Goal: Information Seeking & Learning: Learn about a topic

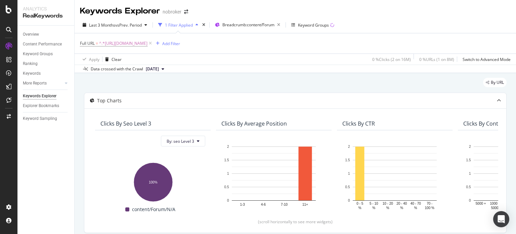
scroll to position [245, 0]
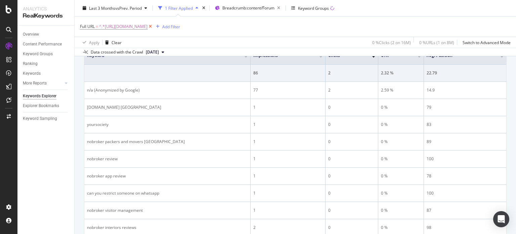
click at [153, 28] on icon at bounding box center [151, 26] width 6 height 7
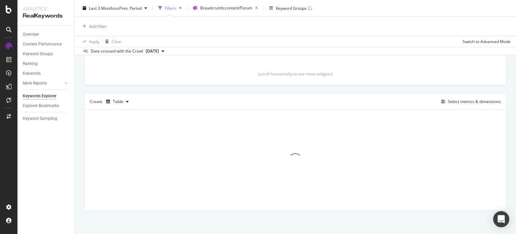
scroll to position [146, 0]
click at [90, 28] on div "Add Filter" at bounding box center [98, 26] width 18 height 6
type input "X"
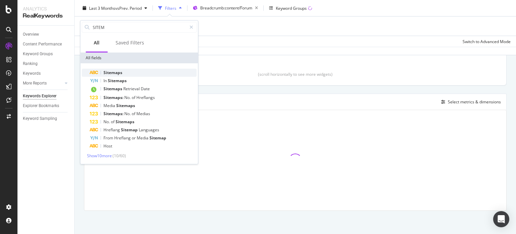
type input "SITEM"
click at [122, 70] on span "Sitemaps" at bounding box center [113, 73] width 19 height 6
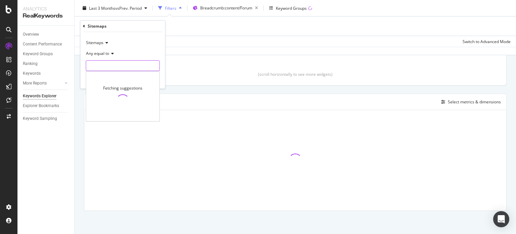
click at [122, 70] on input "text" at bounding box center [122, 65] width 73 height 11
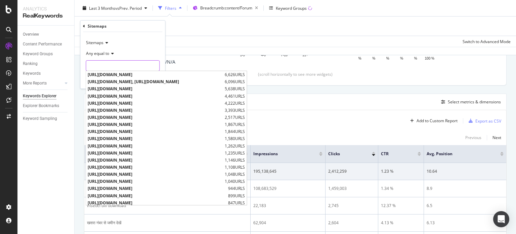
click at [114, 63] on input "text" at bounding box center [122, 65] width 73 height 11
click at [212, 47] on div "Last 3 Months vs Prev. Period Filters Breadcrumb: content/Forum Keyword Groups …" at bounding box center [296, 27] width 442 height 55
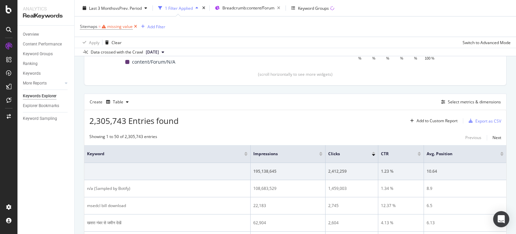
click at [135, 26] on icon at bounding box center [136, 26] width 6 height 7
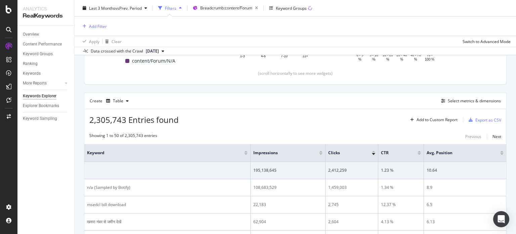
scroll to position [146, 0]
click at [91, 28] on div "Add Filter" at bounding box center [98, 26] width 18 height 6
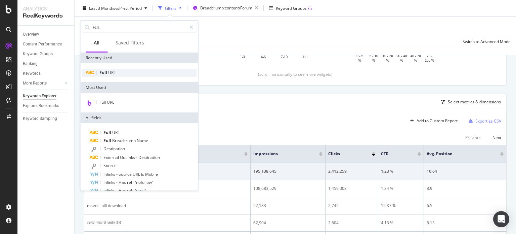
type input "FUL"
click at [110, 74] on span "URL" at bounding box center [111, 73] width 7 height 6
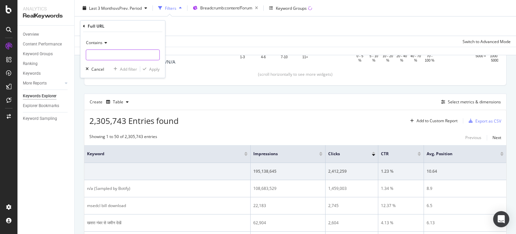
click at [133, 58] on input "text" at bounding box center [122, 54] width 73 height 11
paste input "[URL][DOMAIN_NAME]"
type input "[URL][DOMAIN_NAME]"
click at [152, 70] on div "Apply" at bounding box center [154, 69] width 10 height 6
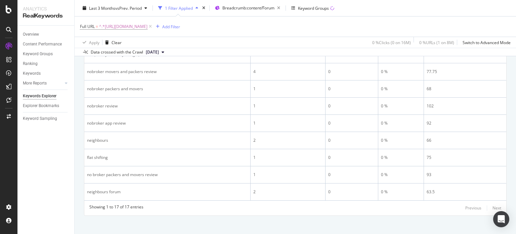
scroll to position [420, 0]
click at [153, 28] on icon at bounding box center [151, 26] width 6 height 7
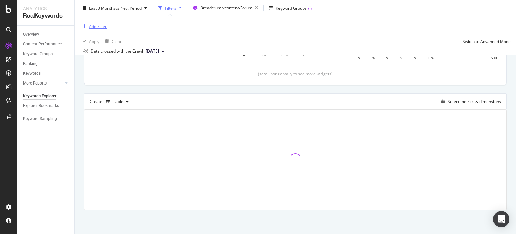
scroll to position [146, 0]
click at [87, 25] on div "button" at bounding box center [84, 26] width 9 height 4
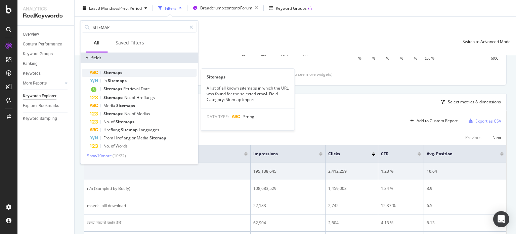
type input "SITEMAP"
click at [109, 72] on span "Sitemaps" at bounding box center [113, 73] width 19 height 6
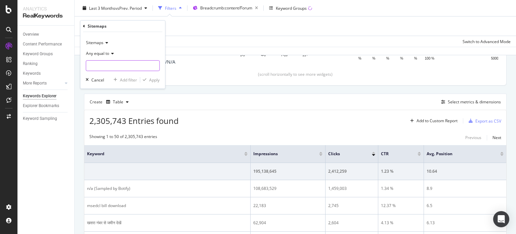
click at [118, 69] on input "text" at bounding box center [122, 65] width 73 height 11
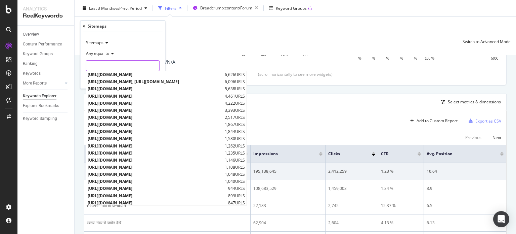
click at [109, 66] on input "text" at bounding box center [122, 65] width 73 height 11
type input "O"
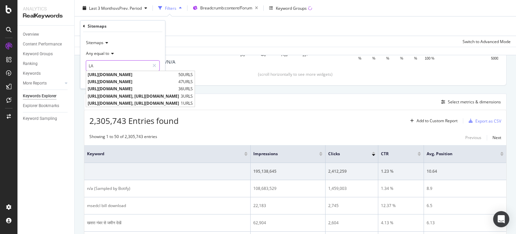
type input "L"
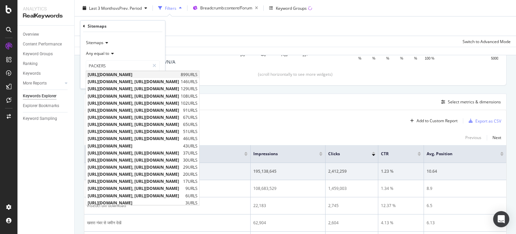
click at [123, 75] on span "[URL][DOMAIN_NAME]" at bounding box center [133, 75] width 91 height 6
type input "[URL][DOMAIN_NAME]"
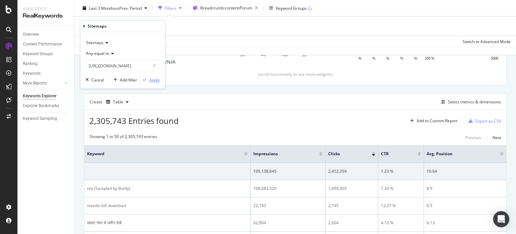
click at [152, 78] on div "Apply" at bounding box center [154, 80] width 10 height 6
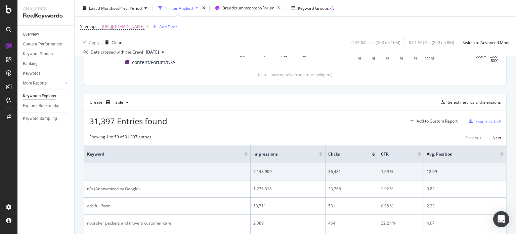
scroll to position [147, 0]
click at [145, 25] on span "[URL][DOMAIN_NAME]" at bounding box center [123, 26] width 43 height 9
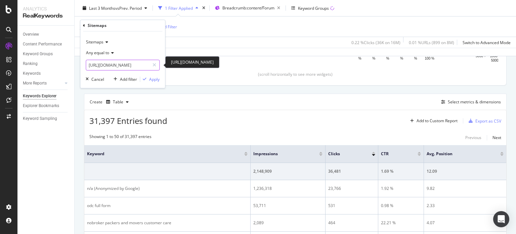
click at [136, 67] on input "[URL][DOMAIN_NAME]" at bounding box center [118, 65] width 64 height 11
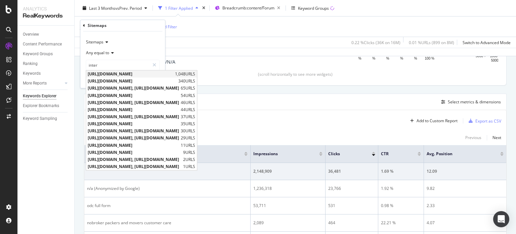
click at [155, 73] on span "[URL][DOMAIN_NAME]" at bounding box center [131, 74] width 86 height 6
type input "[URL][DOMAIN_NAME]"
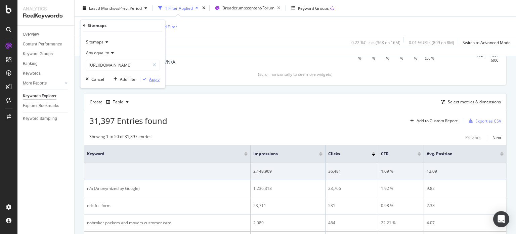
click at [153, 78] on div "Apply" at bounding box center [154, 79] width 10 height 6
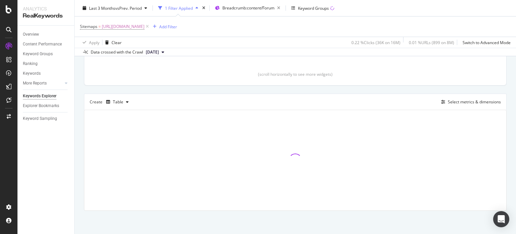
scroll to position [147, 0]
click at [120, 103] on div "Table" at bounding box center [118, 102] width 10 height 4
click at [123, 124] on div "Trend" at bounding box center [125, 124] width 11 height 6
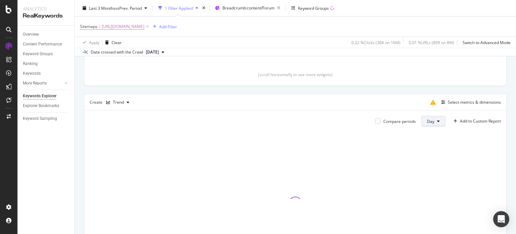
click at [422, 124] on button "Day" at bounding box center [434, 121] width 24 height 11
click at [429, 158] on span "Month" at bounding box center [428, 159] width 12 height 6
click at [449, 100] on div "Select metrics & dimensions" at bounding box center [474, 102] width 53 height 6
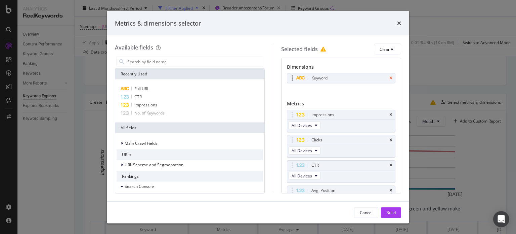
click at [390, 78] on icon "times" at bounding box center [391, 78] width 3 height 4
click at [210, 60] on input "modal" at bounding box center [195, 61] width 136 height 10
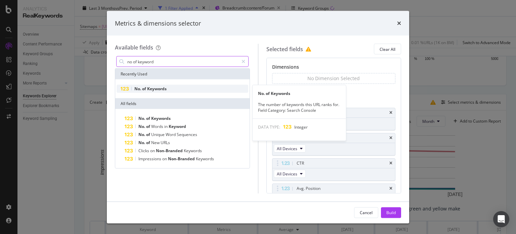
type input "no of keyword"
click at [181, 88] on div "No. of Keywords" at bounding box center [183, 89] width 132 height 8
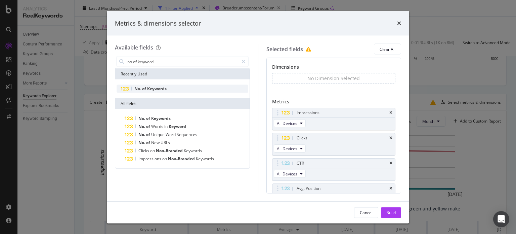
scroll to position [37, 0]
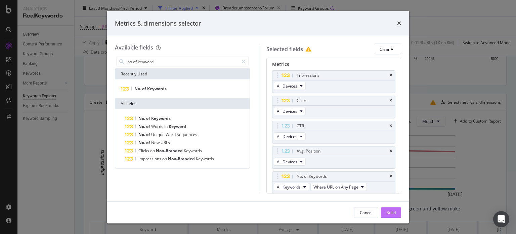
click at [389, 215] on div "Build" at bounding box center [391, 212] width 9 height 10
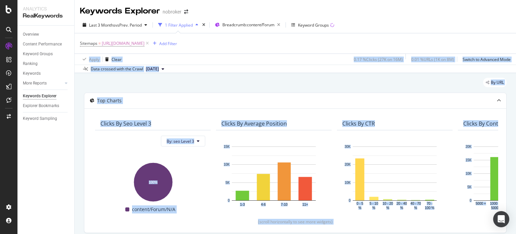
drag, startPoint x: 516, startPoint y: 113, endPoint x: 514, endPoint y: 47, distance: 66.2
click at [514, 47] on div "Keywords Explorer nobroker Last 3 Months vs Prev. Period 1 Filter Applied Bread…" at bounding box center [296, 117] width 442 height 234
click at [215, 79] on div "By URL" at bounding box center [295, 85] width 423 height 15
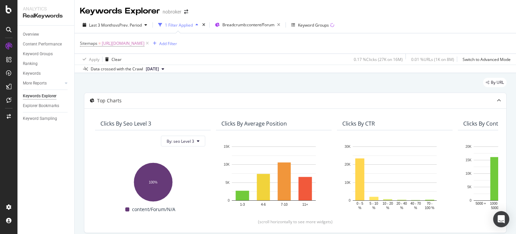
click at [164, 65] on button "[DATE]" at bounding box center [155, 69] width 24 height 8
click at [241, 83] on div "By URL" at bounding box center [295, 85] width 423 height 15
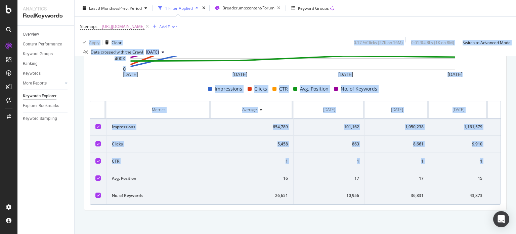
scroll to position [270, 0]
drag, startPoint x: 516, startPoint y: 35, endPoint x: 516, endPoint y: 156, distance: 120.4
click at [516, 156] on div "Keywords Explorer nobroker Last 3 Months vs Prev. Period 1 Filter Applied Bread…" at bounding box center [296, 117] width 442 height 234
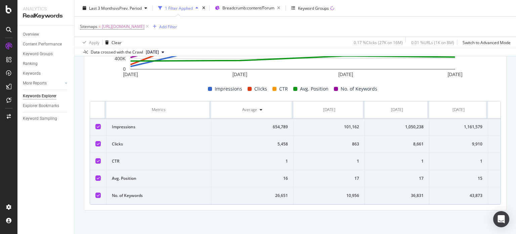
click at [360, 181] on td "17" at bounding box center [329, 178] width 71 height 17
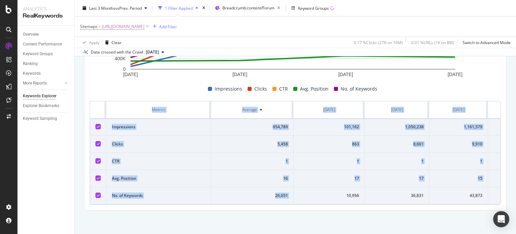
drag, startPoint x: 345, startPoint y: 198, endPoint x: 408, endPoint y: 201, distance: 63.3
click at [408, 201] on div "Metrics Average [DATE] [DATE] [DATE] [DATE] Impressions 654,789 101,162 1,050,2…" at bounding box center [295, 153] width 411 height 104
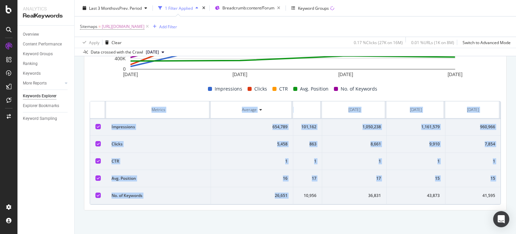
click at [458, 212] on div "By URL Top Charts Clicks By seo Level 3 By: seo Level 3 Hold CTRL while clickin…" at bounding box center [296, 19] width 442 height 427
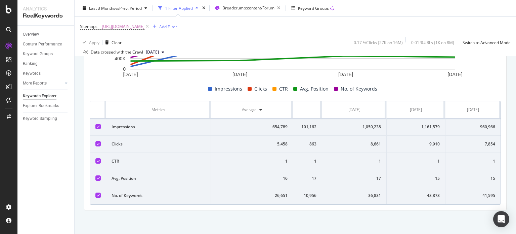
click at [159, 52] on span "[DATE]" at bounding box center [152, 52] width 13 height 6
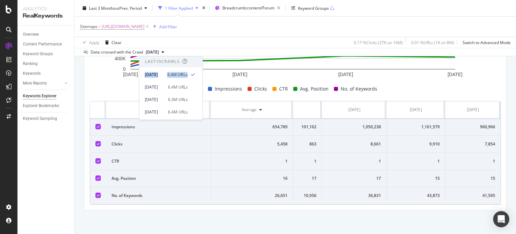
click at [203, 67] on div "Last 10 Crawls [DATE] 6.4M URLs [DATE] 6.4M URLs [DATE] 6.3M URLs [DATE] 6.4M U…" at bounding box center [171, 123] width 63 height 135
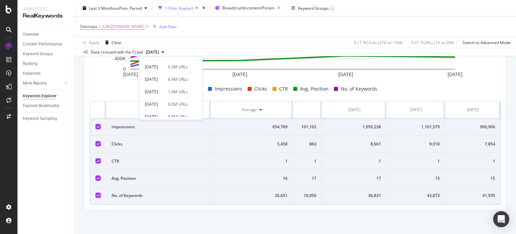
scroll to position [26, 0]
click at [164, 110] on div "[DATE]" at bounding box center [154, 111] width 19 height 6
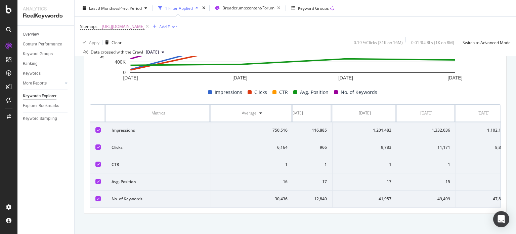
scroll to position [0, 41]
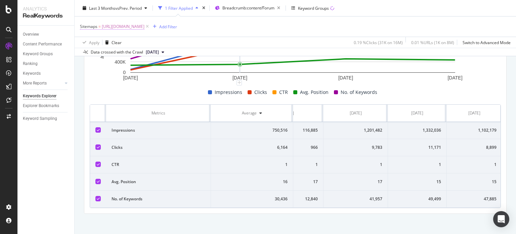
click at [145, 26] on span "[URL][DOMAIN_NAME]" at bounding box center [123, 26] width 43 height 9
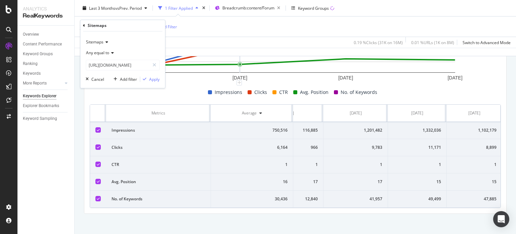
click at [190, 43] on div "Apply Clear 0.19 % Clicks ( 31K on 16M ) 0.01 % URLs ( 1K on 8M ) Switch to Adv…" at bounding box center [296, 42] width 442 height 11
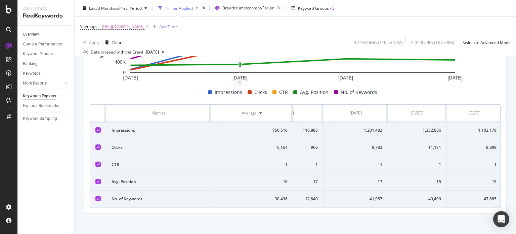
click at [161, 55] on button "[DATE]" at bounding box center [155, 52] width 24 height 8
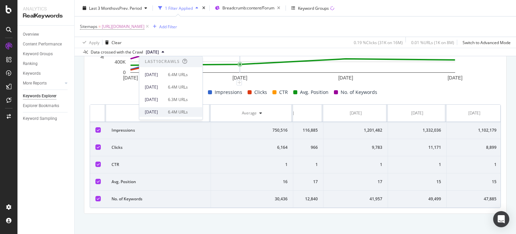
click at [164, 111] on div "[DATE]" at bounding box center [154, 112] width 19 height 6
